Goal: Task Accomplishment & Management: Manage account settings

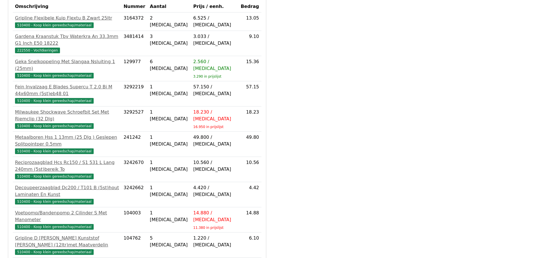
scroll to position [128, 0]
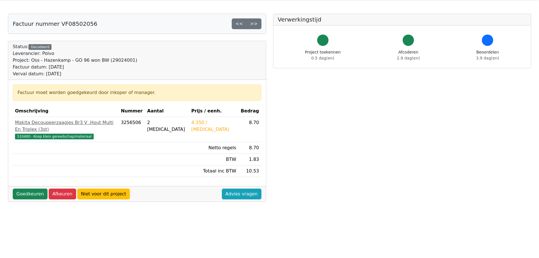
scroll to position [57, 0]
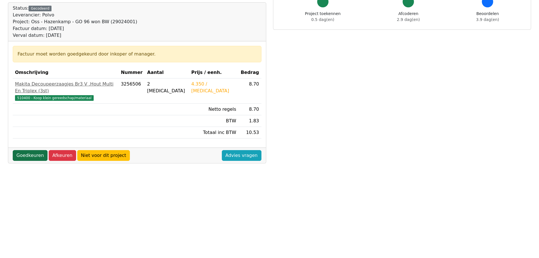
click at [27, 150] on link "Goedkeuren" at bounding box center [30, 155] width 35 height 11
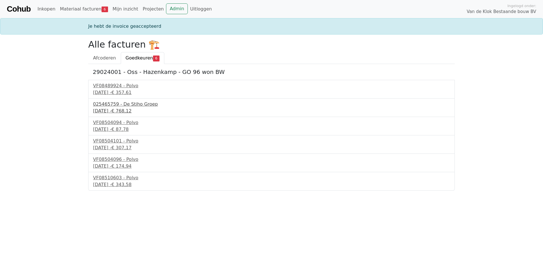
click at [115, 104] on div "025465759 - De Stiho Groep" at bounding box center [271, 104] width 357 height 7
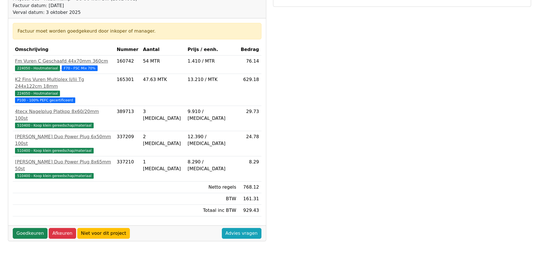
scroll to position [85, 0]
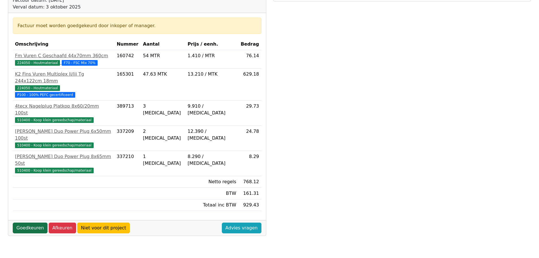
click at [31, 222] on link "Goedkeuren" at bounding box center [30, 227] width 35 height 11
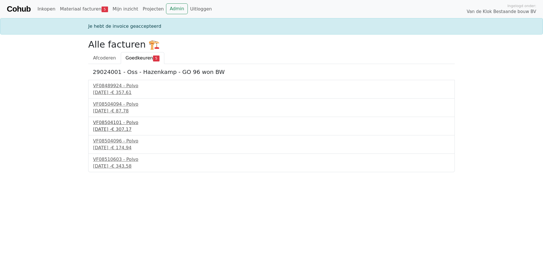
click at [102, 123] on div "VF08504101 - Polvo" at bounding box center [271, 122] width 357 height 7
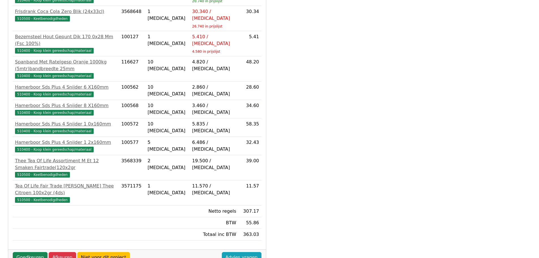
scroll to position [162, 0]
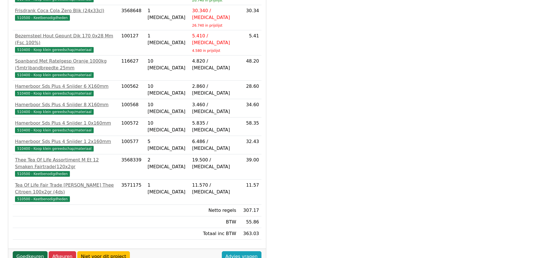
click at [38, 251] on link "Goedkeuren" at bounding box center [30, 256] width 35 height 11
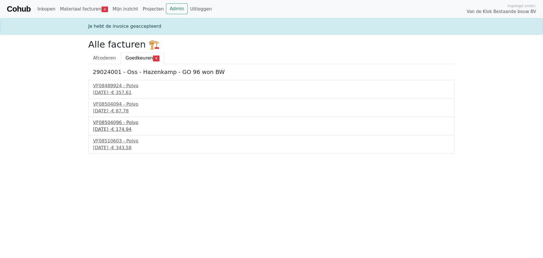
click at [107, 125] on div "VF08504096 - Polvo" at bounding box center [271, 122] width 357 height 7
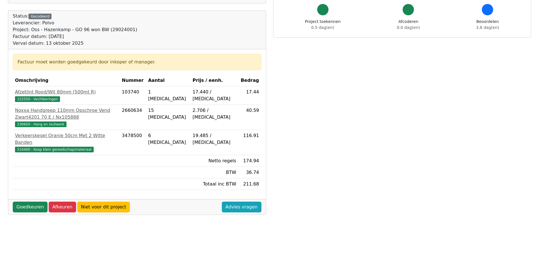
scroll to position [57, 0]
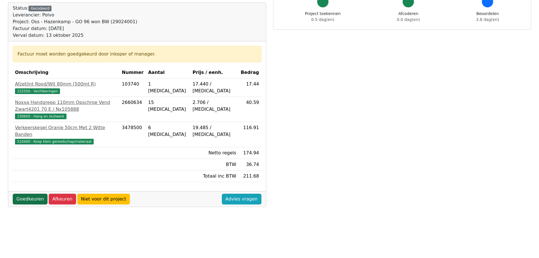
click at [36, 194] on link "Goedkeuren" at bounding box center [30, 199] width 35 height 11
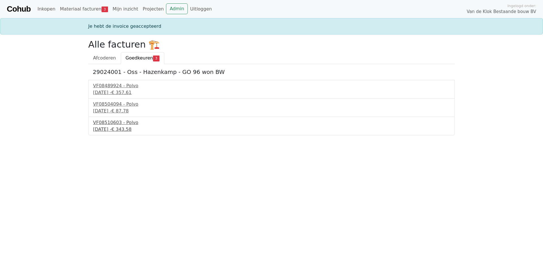
click at [105, 123] on div "VF08510603 - Polvo" at bounding box center [271, 122] width 357 height 7
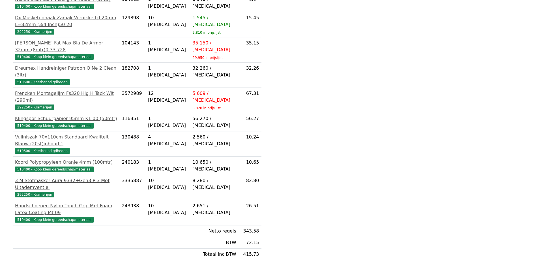
scroll to position [162, 0]
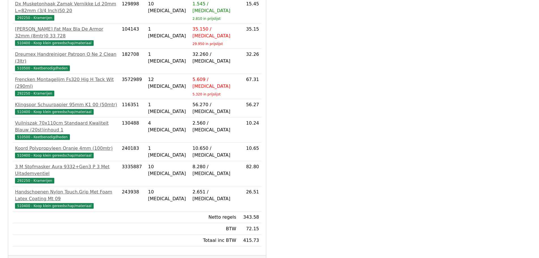
click at [24, 257] on link "Goedkeuren" at bounding box center [30, 263] width 35 height 11
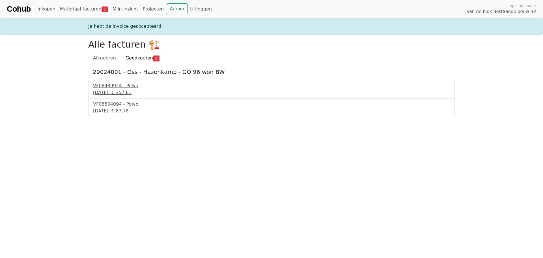
click at [106, 87] on div "VF08489924 - Polvo" at bounding box center [271, 85] width 357 height 7
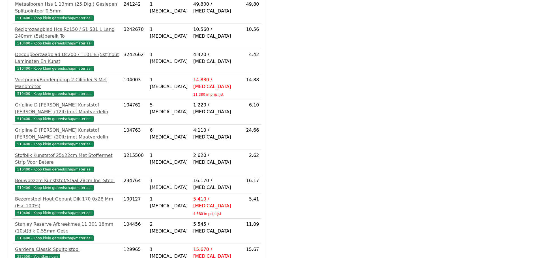
scroll to position [270, 0]
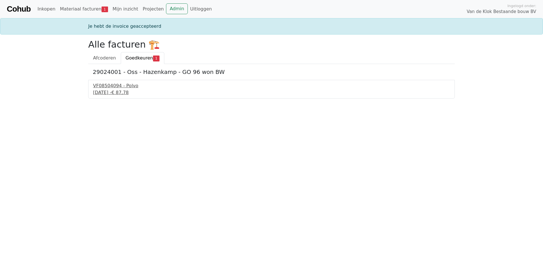
click at [109, 87] on div "VF08504094 - Polvo" at bounding box center [271, 85] width 357 height 7
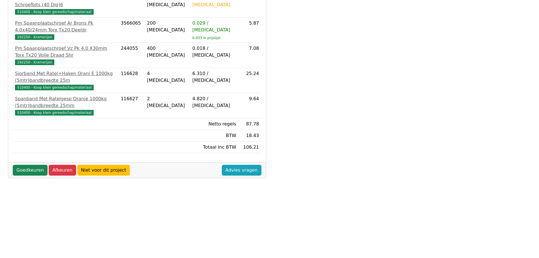
scroll to position [162, 0]
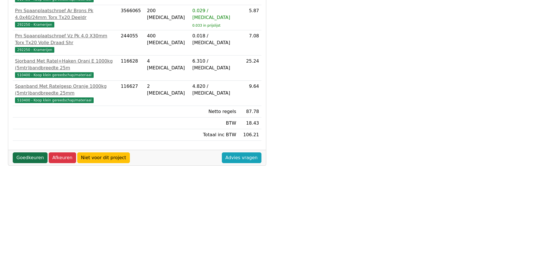
click at [32, 152] on link "Goedkeuren" at bounding box center [30, 157] width 35 height 11
